Goal: Task Accomplishment & Management: Complete application form

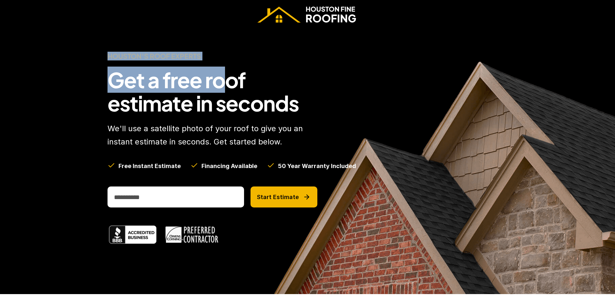
drag, startPoint x: 76, startPoint y: 55, endPoint x: 220, endPoint y: 65, distance: 145.1
click at [220, 65] on div "Houston's Roof Experts Get a free roof estimate in seconds We'll use a satellit…" at bounding box center [307, 161] width 615 height 265
click at [185, 77] on h1 "Get a free roof estimate in seconds" at bounding box center [213, 91] width 210 height 46
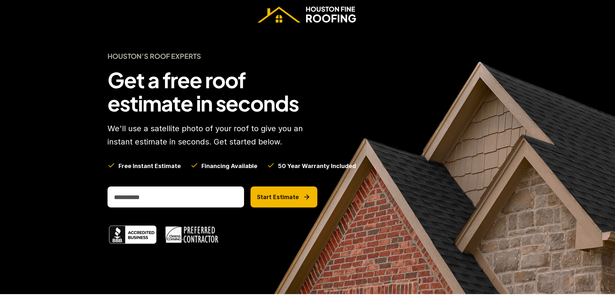
click at [154, 57] on h4 "Houston's Roof Experts" at bounding box center [213, 56] width 210 height 9
click at [153, 56] on h4 "Houston's Roof Experts" at bounding box center [213, 56] width 210 height 9
click at [149, 84] on h1 "Get a free roof estimate in seconds" at bounding box center [213, 91] width 210 height 46
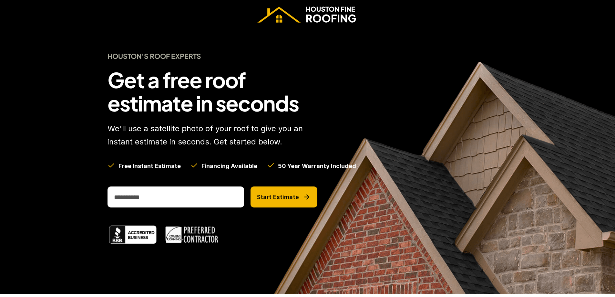
click at [169, 82] on h1 "Get a free roof estimate in seconds" at bounding box center [213, 91] width 210 height 46
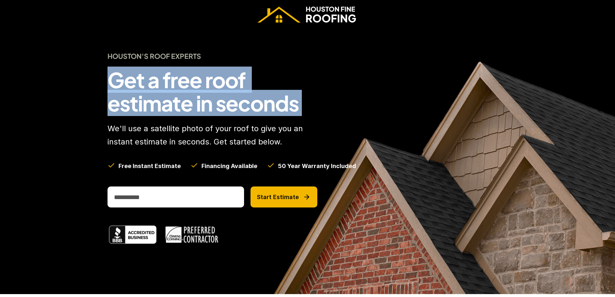
click at [169, 82] on h1 "Get a free roof estimate in seconds" at bounding box center [213, 91] width 210 height 46
click at [184, 100] on h1 "Get a free roof estimate in seconds" at bounding box center [213, 91] width 210 height 46
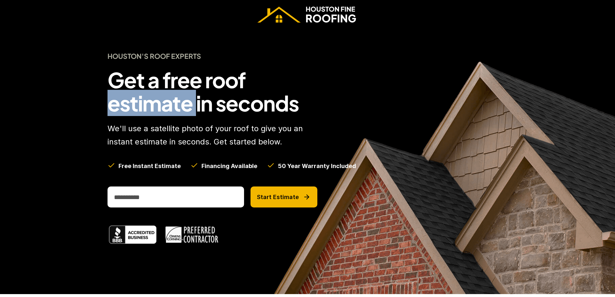
click at [184, 100] on h1 "Get a free roof estimate in seconds" at bounding box center [213, 91] width 210 height 46
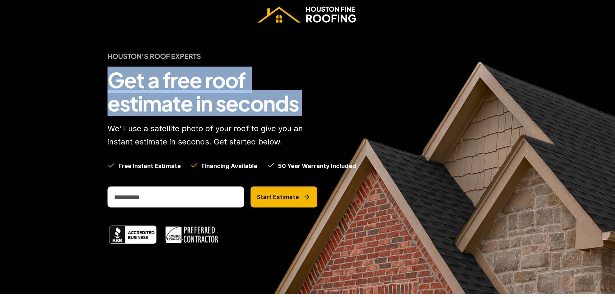
drag, startPoint x: 184, startPoint y: 100, endPoint x: 219, endPoint y: 106, distance: 35.7
click at [184, 100] on h1 "Get a free roof estimate in seconds" at bounding box center [213, 91] width 210 height 46
click at [220, 106] on h1 "Get a free roof estimate in seconds" at bounding box center [213, 91] width 210 height 46
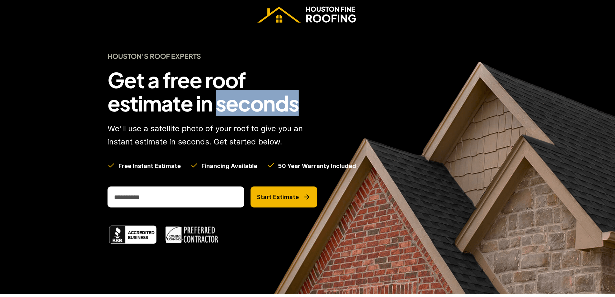
click at [220, 106] on h1 "Get a free roof estimate in seconds" at bounding box center [213, 91] width 210 height 46
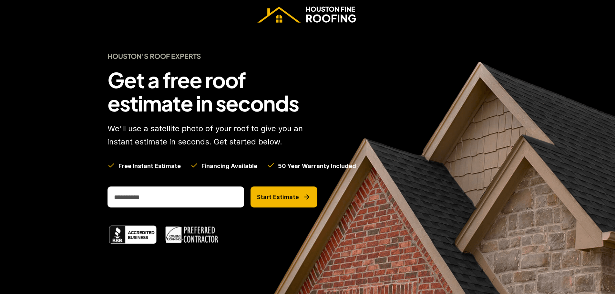
click at [207, 104] on h1 "Get a free roof estimate in seconds" at bounding box center [213, 91] width 210 height 46
drag, startPoint x: 205, startPoint y: 103, endPoint x: 159, endPoint y: 83, distance: 50.2
click at [159, 83] on h1 "Get a free roof estimate in seconds" at bounding box center [213, 91] width 210 height 46
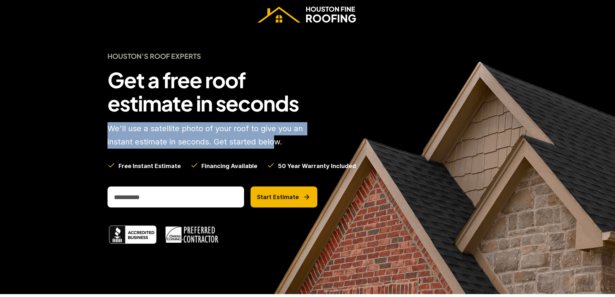
drag, startPoint x: 108, startPoint y: 124, endPoint x: 272, endPoint y: 146, distance: 165.3
click at [272, 146] on div "Houston's Roof Experts Get a free roof estimate in seconds We'll use a satellit…" at bounding box center [308, 161] width 426 height 265
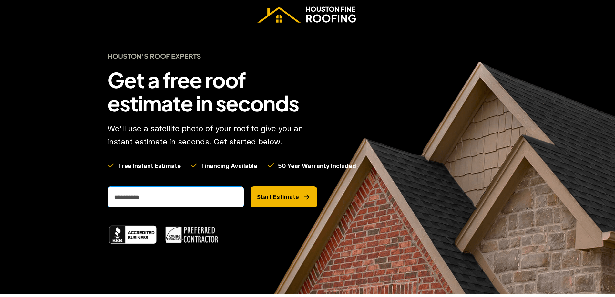
click at [168, 192] on input "email" at bounding box center [176, 196] width 137 height 21
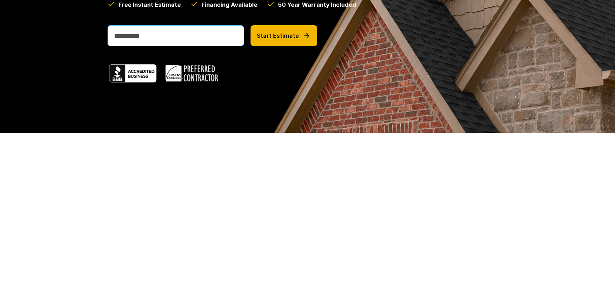
scroll to position [162, 0]
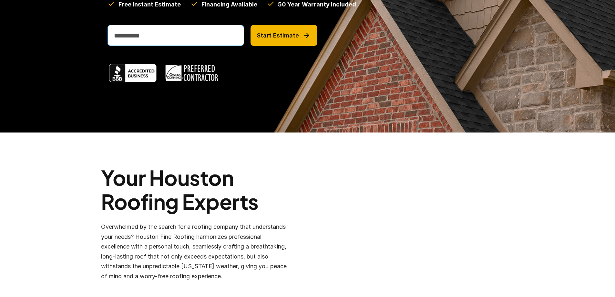
click at [175, 43] on input "email" at bounding box center [176, 35] width 137 height 21
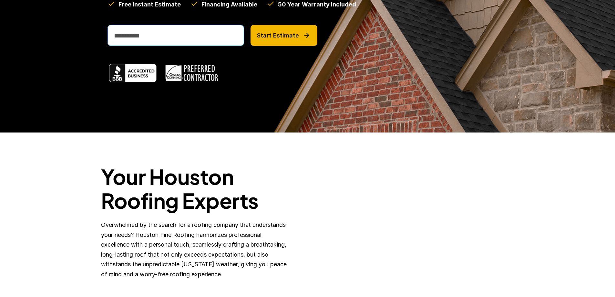
type input "**********"
click at [300, 36] on button "Start Estimate" at bounding box center [284, 35] width 67 height 21
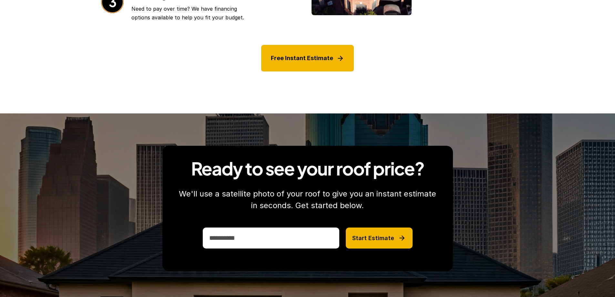
scroll to position [549, 0]
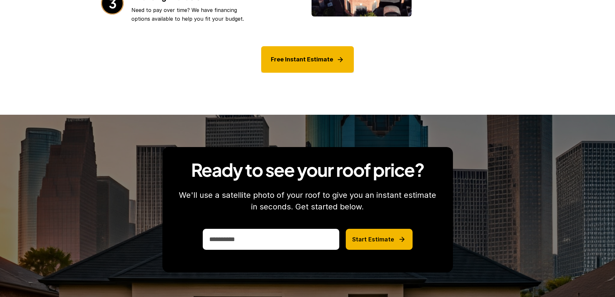
click at [313, 57] on p "Free Instant Estimate" at bounding box center [302, 60] width 62 height 10
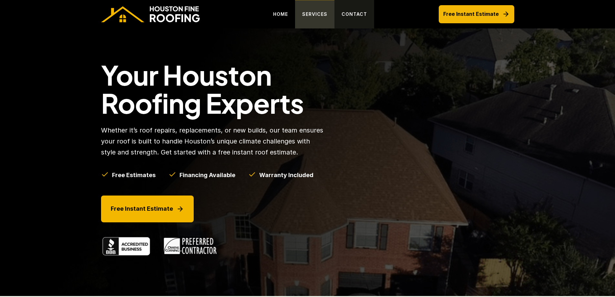
click at [322, 13] on p "SERVICES" at bounding box center [314, 14] width 25 height 8
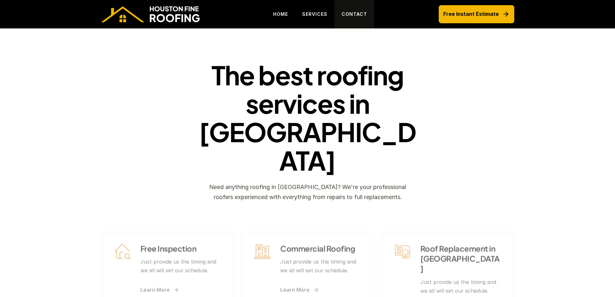
click at [395, 46] on header "The best roofing services in [GEOGRAPHIC_DATA] Need anything roofing in [GEOGRA…" at bounding box center [307, 243] width 615 height 431
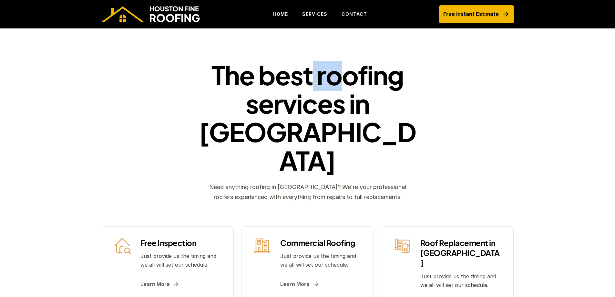
drag, startPoint x: 373, startPoint y: 63, endPoint x: 313, endPoint y: 64, distance: 60.4
click at [313, 62] on header "The best roofing services in [GEOGRAPHIC_DATA] Need anything roofing in [GEOGRA…" at bounding box center [307, 243] width 615 height 431
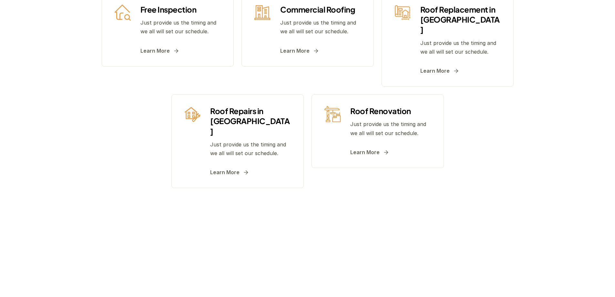
scroll to position [253, 0]
